Goal: Task Accomplishment & Management: Manage account settings

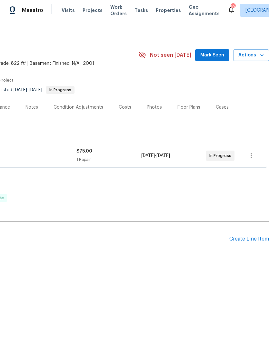
scroll to position [0, 96]
click at [213, 57] on span "Mark Seen" at bounding box center [212, 55] width 24 height 8
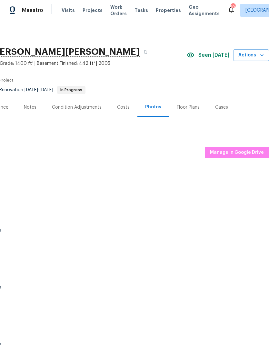
scroll to position [0, 96]
click at [241, 152] on span "Manage in Google Drive" at bounding box center [237, 153] width 54 height 8
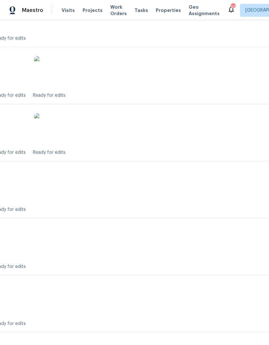
scroll to position [706, 72]
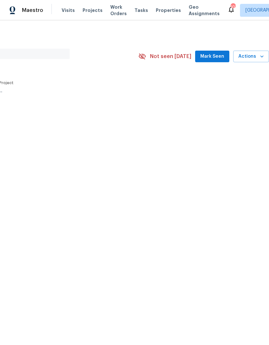
scroll to position [0, 96]
click at [216, 60] on span "Mark Seen" at bounding box center [212, 57] width 24 height 8
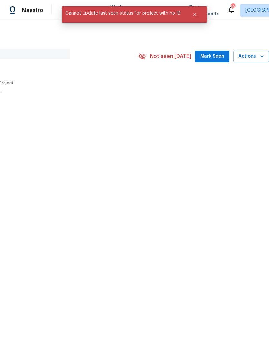
click at [212, 52] on button "Mark Seen" at bounding box center [212, 57] width 34 height 12
